Goal: Transaction & Acquisition: Book appointment/travel/reservation

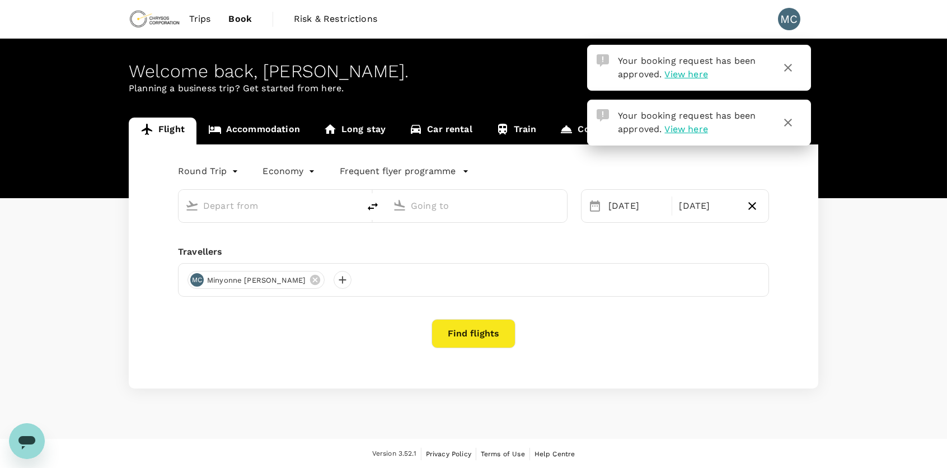
type input "Adelaide (ADL)"
type input "[GEOGRAPHIC_DATA], [GEOGRAPHIC_DATA] (any)"
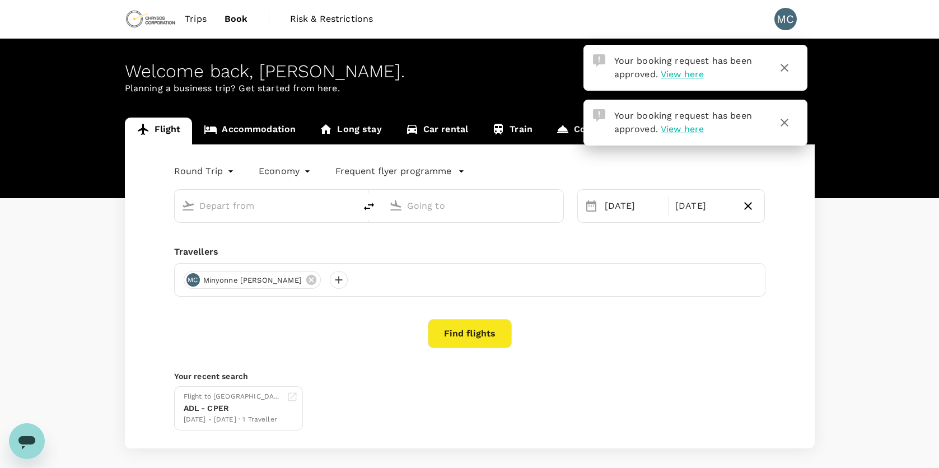
type input "Adelaide (ADL)"
type input "[GEOGRAPHIC_DATA], [GEOGRAPHIC_DATA] (any)"
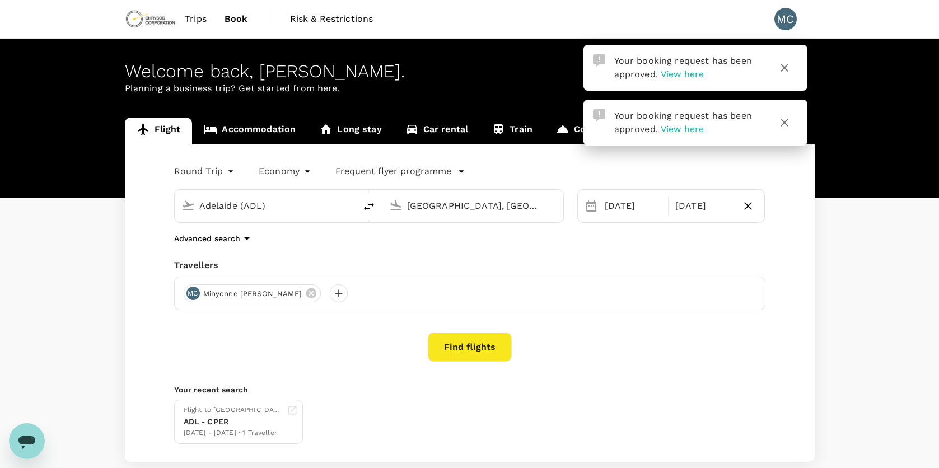
click at [887, 362] on div "Flight Accommodation Long stay Car rental Train Concierge Round Trip roundtrip …" at bounding box center [469, 290] width 939 height 344
click at [191, 15] on span "Trips" at bounding box center [196, 18] width 22 height 13
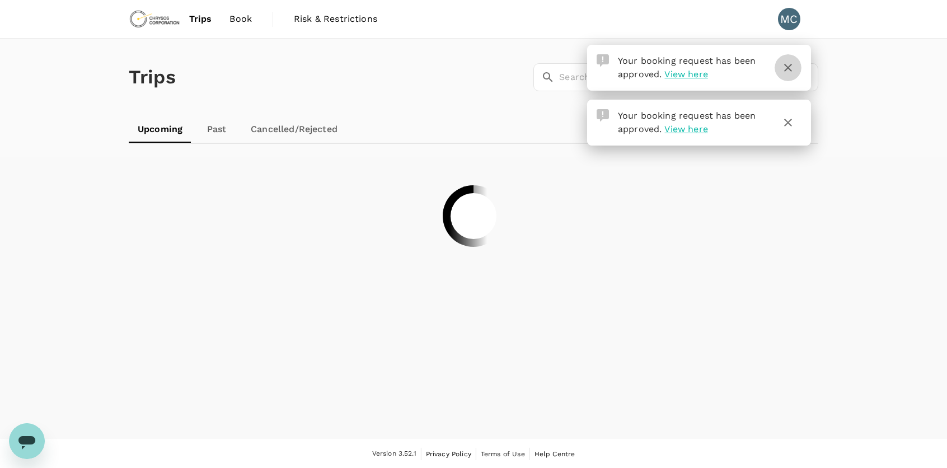
click at [789, 71] on icon "button" at bounding box center [787, 67] width 13 height 13
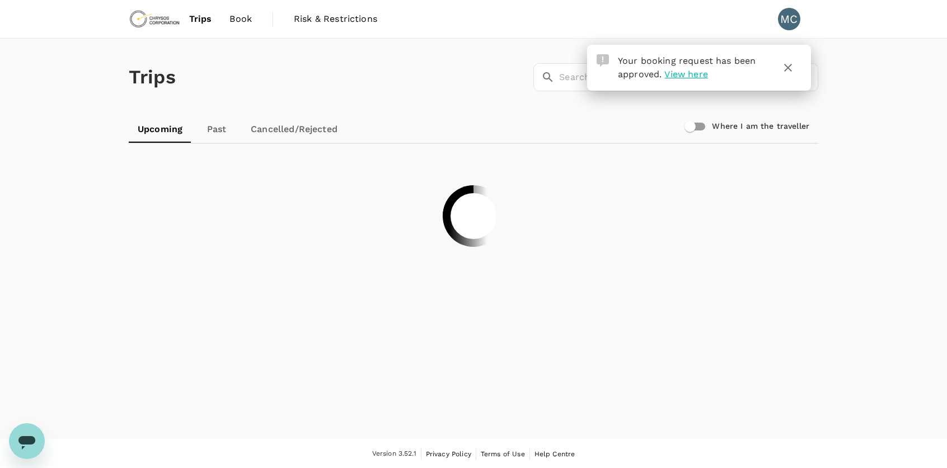
click at [788, 123] on h6 "Where I am the traveller" at bounding box center [760, 126] width 97 height 12
click at [722, 123] on input "Where I am the traveller" at bounding box center [690, 126] width 64 height 21
checkbox input "true"
click at [789, 68] on icon "button" at bounding box center [788, 68] width 8 height 8
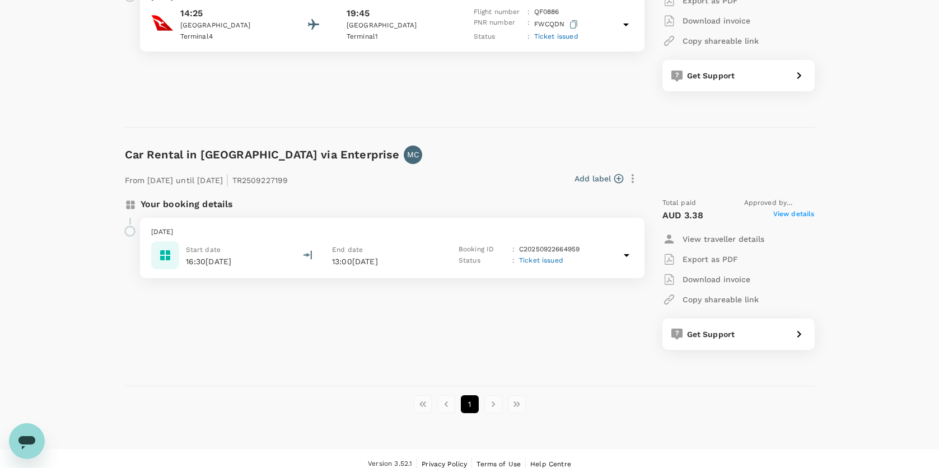
scroll to position [607, 0]
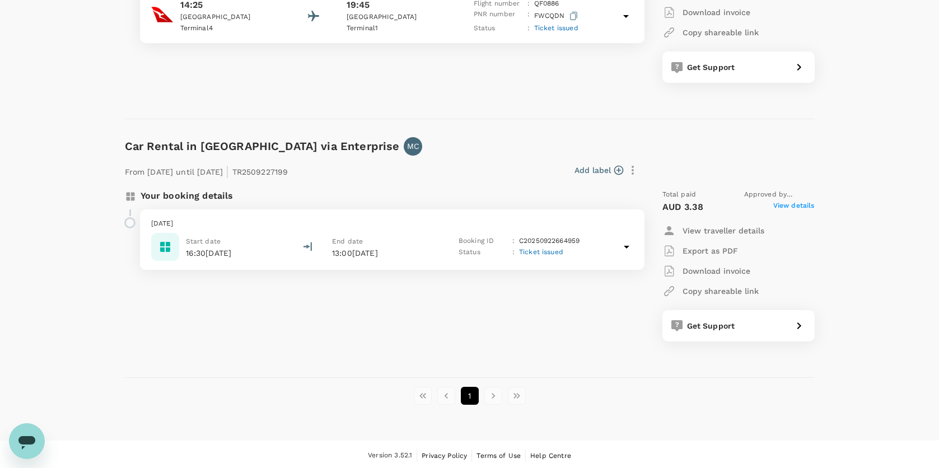
click at [626, 246] on icon at bounding box center [627, 247] width 6 height 3
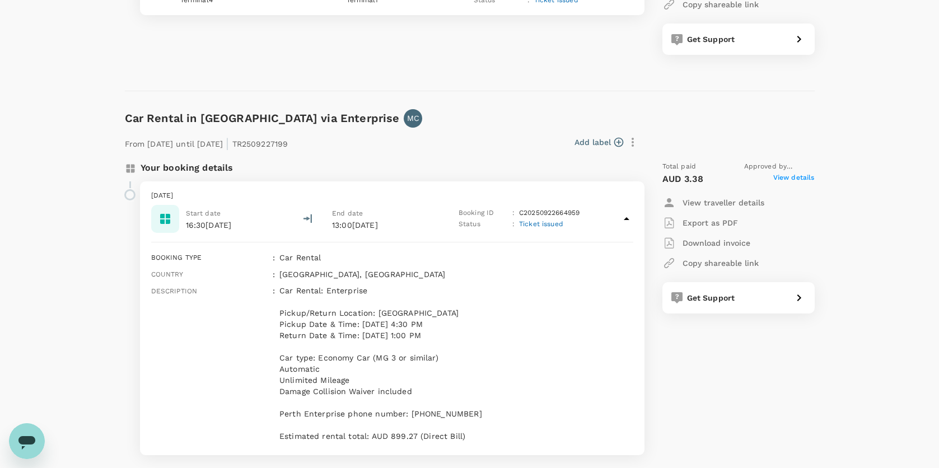
scroll to position [747, 0]
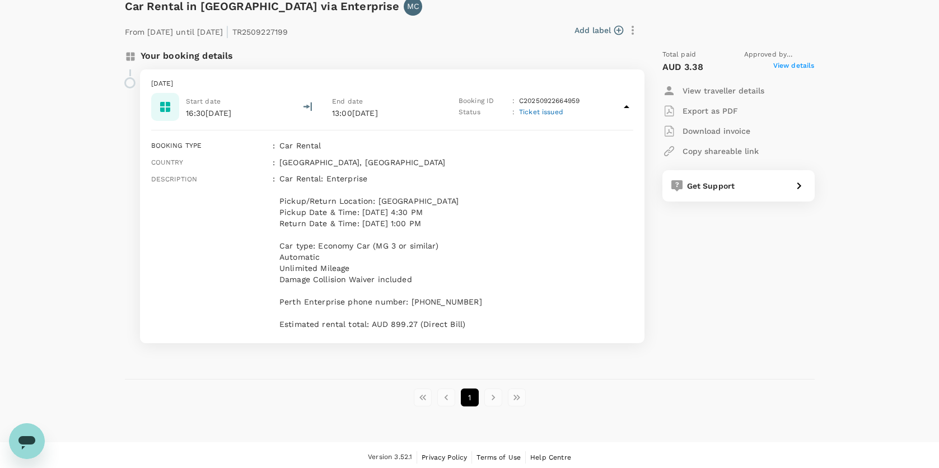
click at [493, 396] on li "pagination navigation" at bounding box center [493, 398] width 24 height 18
click at [489, 396] on li "pagination navigation" at bounding box center [493, 398] width 24 height 18
click at [465, 399] on button "1" at bounding box center [470, 398] width 18 height 18
click at [624, 106] on icon at bounding box center [626, 106] width 13 height 13
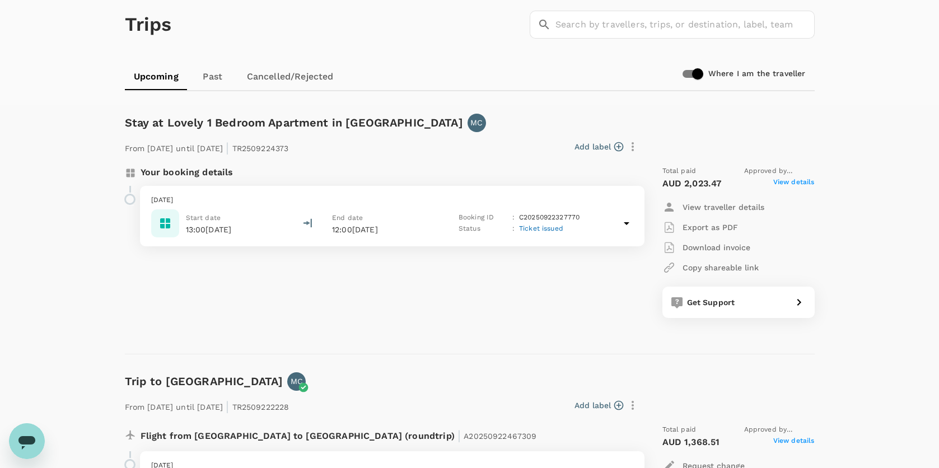
scroll to position [47, 0]
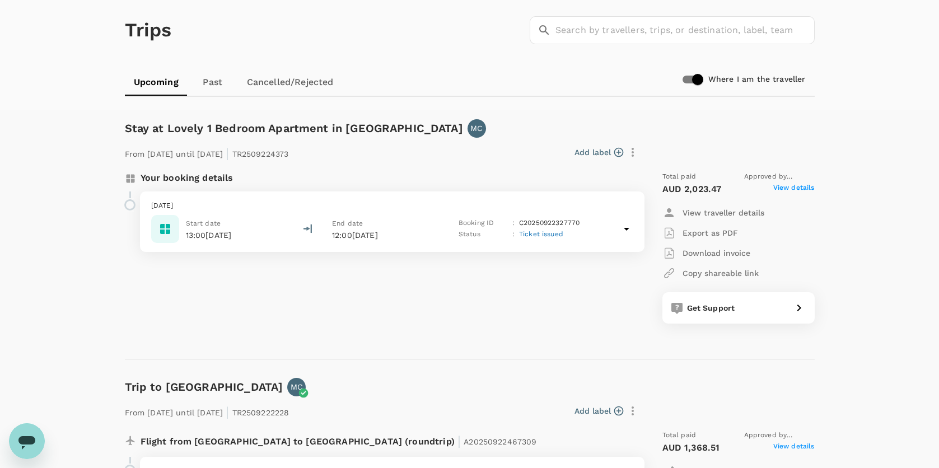
click at [624, 225] on icon at bounding box center [626, 228] width 13 height 13
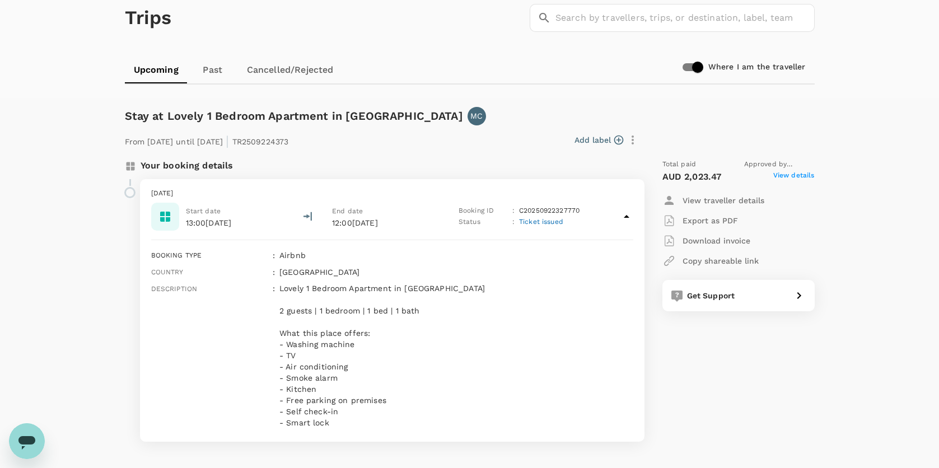
scroll to position [0, 0]
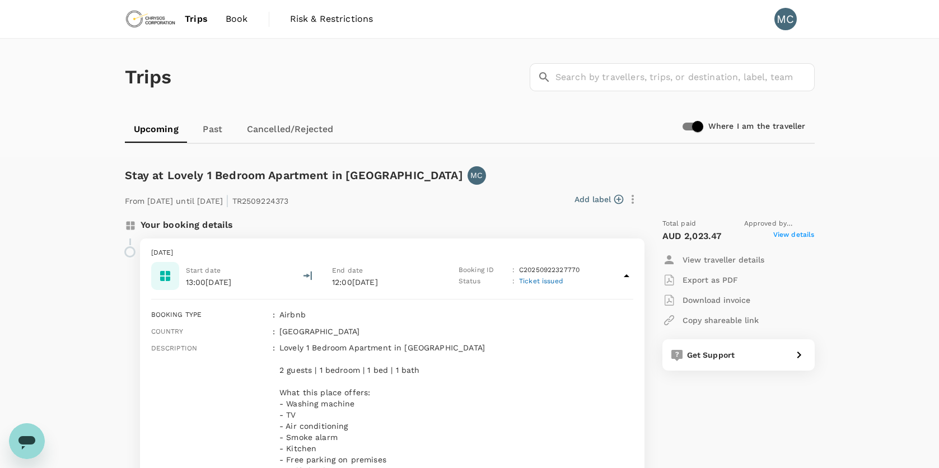
click at [198, 21] on span "Trips" at bounding box center [196, 18] width 23 height 13
